Goal: Information Seeking & Learning: Find contact information

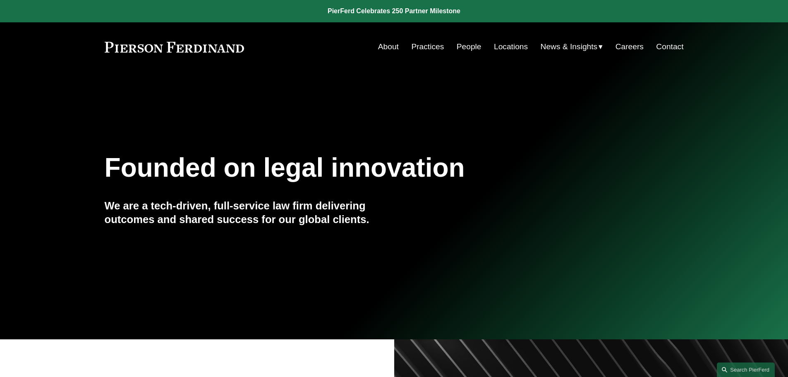
click at [503, 48] on link "Locations" at bounding box center [511, 47] width 34 height 16
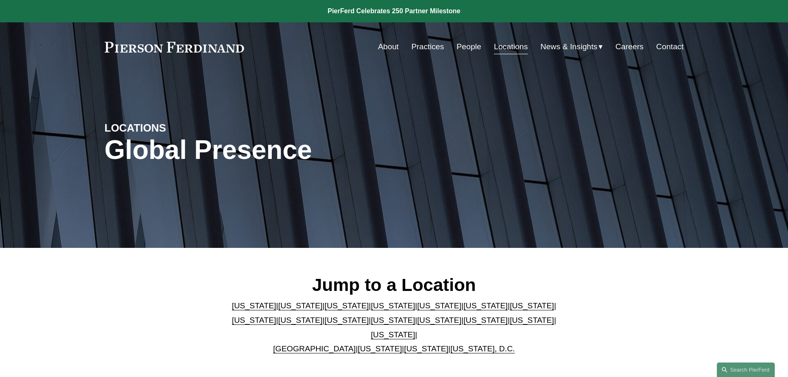
click at [415, 330] on link "[US_STATE]" at bounding box center [393, 334] width 44 height 9
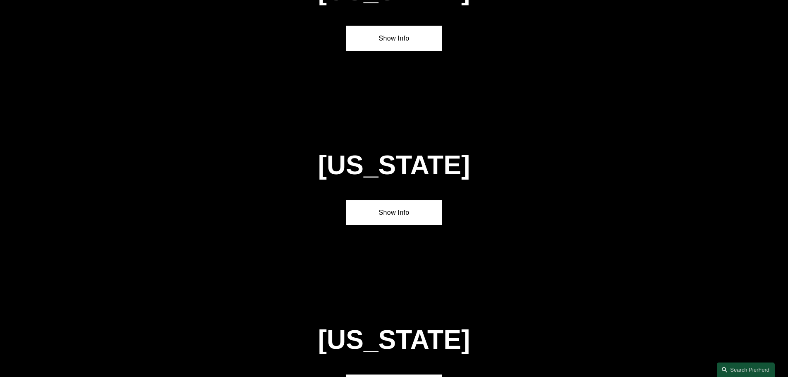
scroll to position [2814, 0]
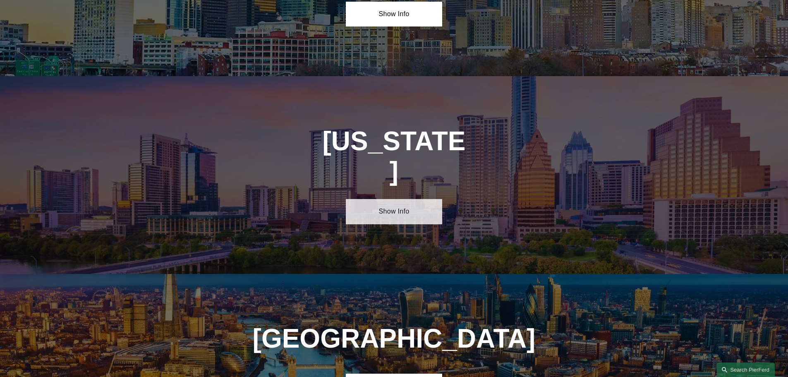
click at [397, 199] on link "Show Info" at bounding box center [394, 211] width 96 height 25
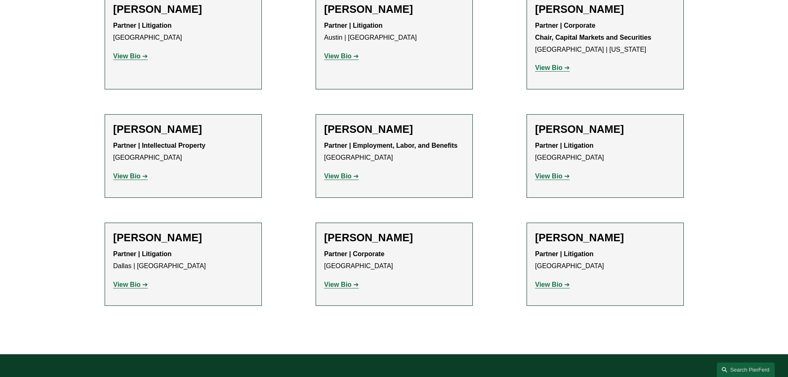
scroll to position [413, 0]
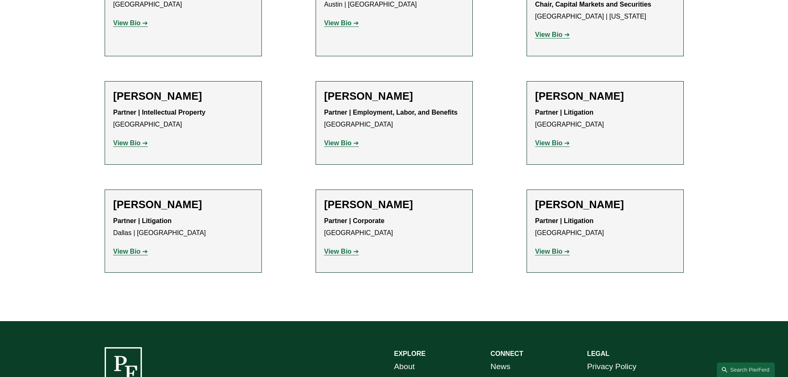
click at [559, 251] on strong "View Bio" at bounding box center [548, 251] width 27 height 7
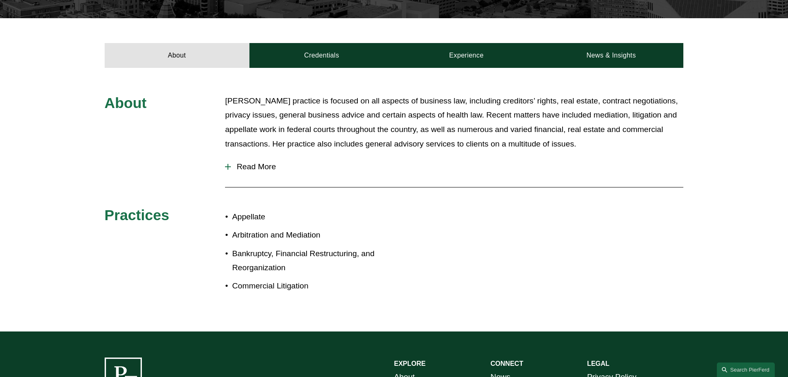
scroll to position [289, 0]
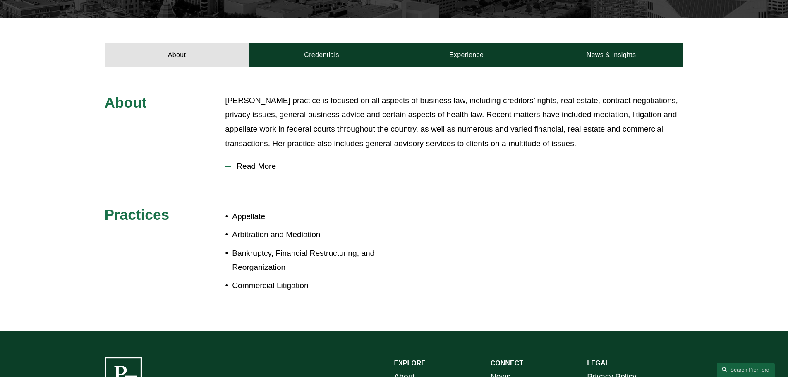
click at [265, 162] on span "Read More" at bounding box center [457, 166] width 452 height 9
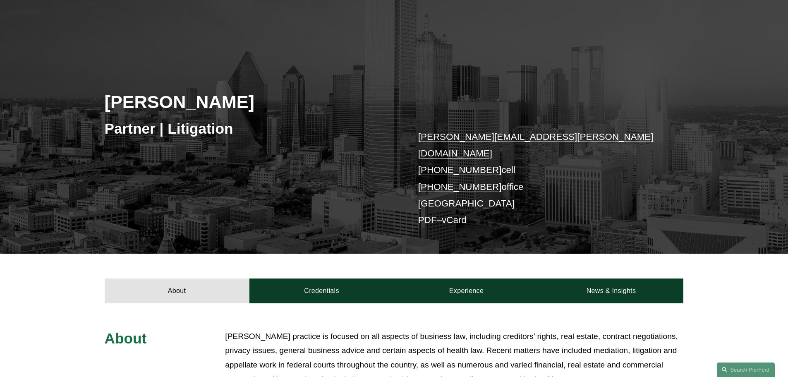
scroll to position [41, 0]
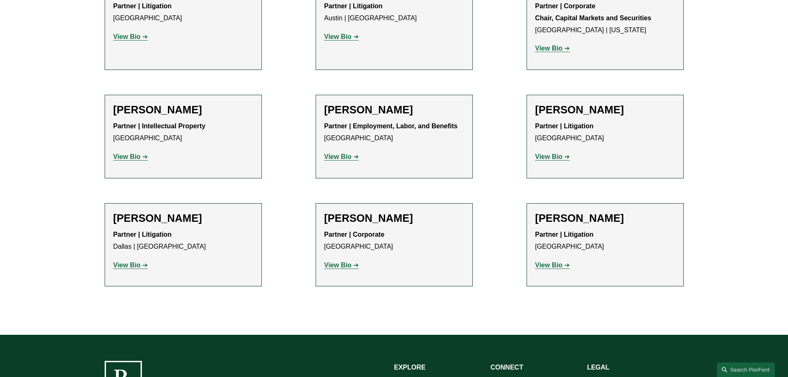
scroll to position [413, 0]
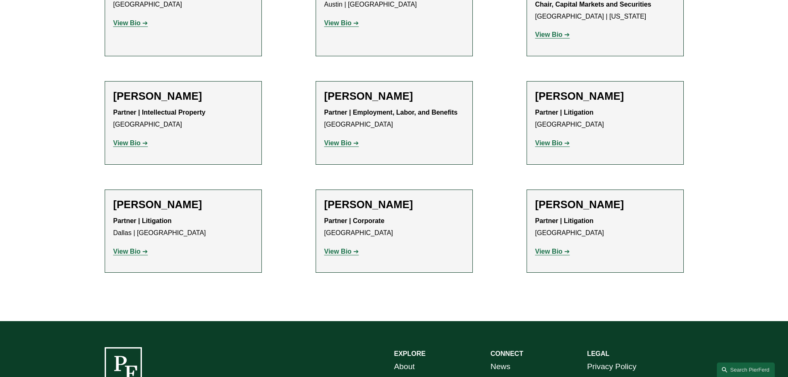
click at [179, 241] on div "Partner | Litigation Dallas | Austin View Bio Location: Dallas; Location: Austi…" at bounding box center [183, 236] width 140 height 42
click at [143, 251] on link "View Bio" at bounding box center [130, 251] width 35 height 7
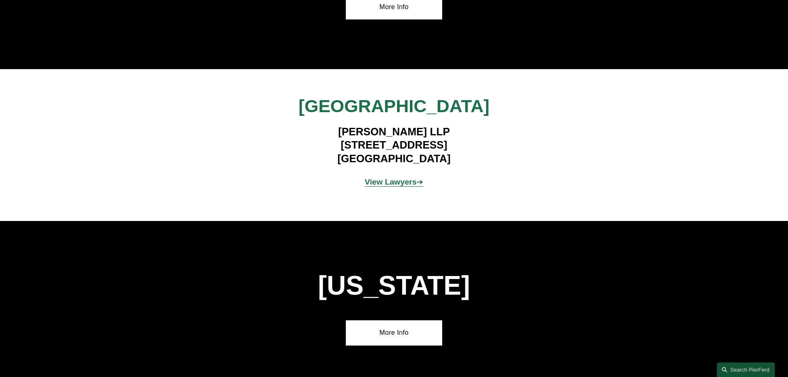
scroll to position [2814, 0]
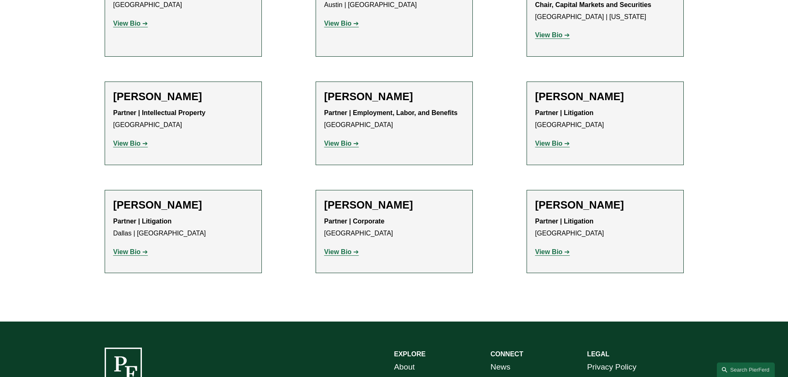
scroll to position [413, 0]
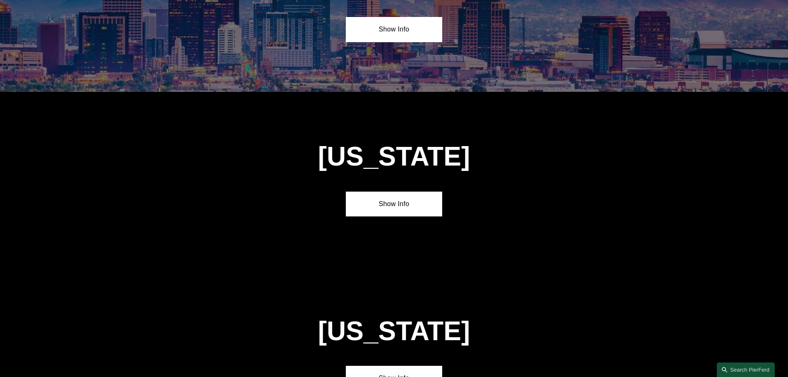
scroll to position [427, 0]
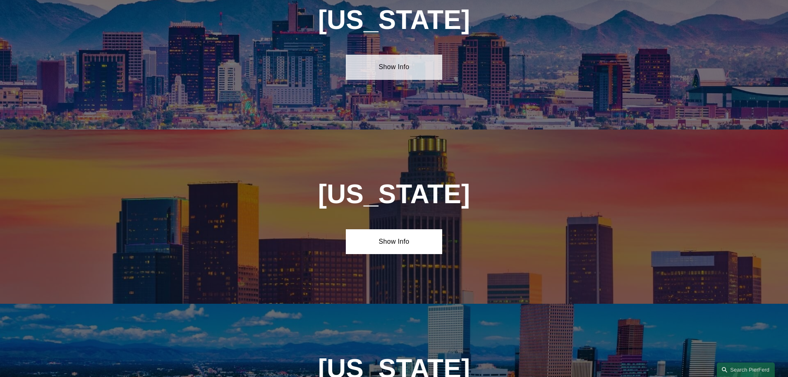
click at [395, 61] on link "Show Info" at bounding box center [394, 67] width 96 height 25
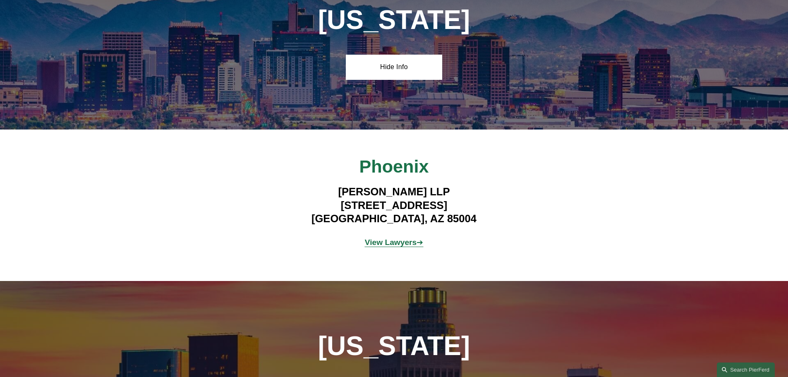
click at [379, 238] on strong "View Lawyers" at bounding box center [391, 242] width 52 height 9
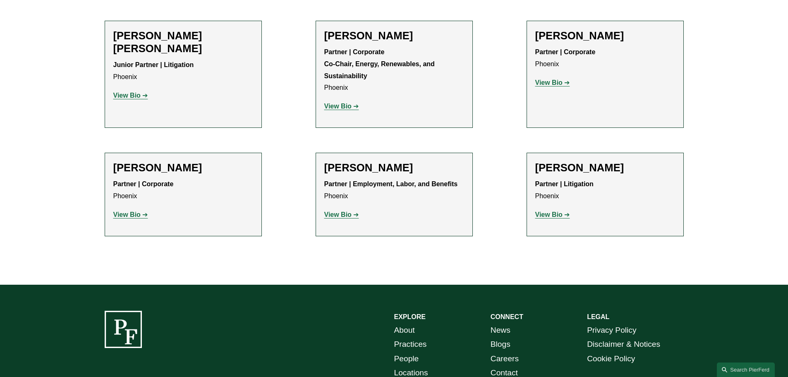
scroll to position [372, 0]
